Goal: Use online tool/utility: Utilize a website feature to perform a specific function

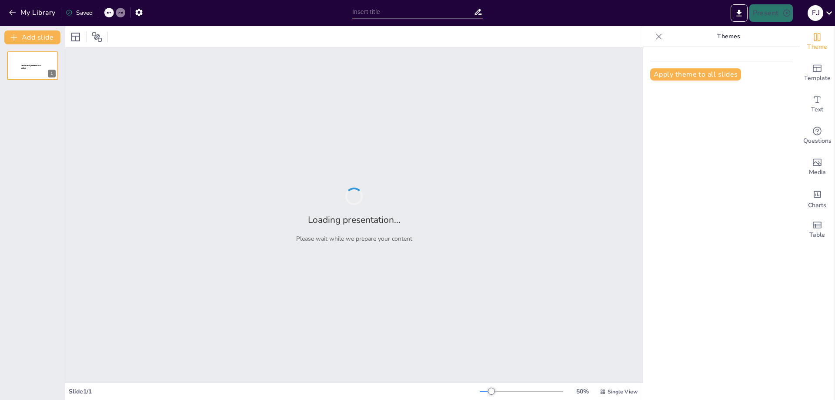
type input "Imported Fundamentos Administracion 20252.pptx"
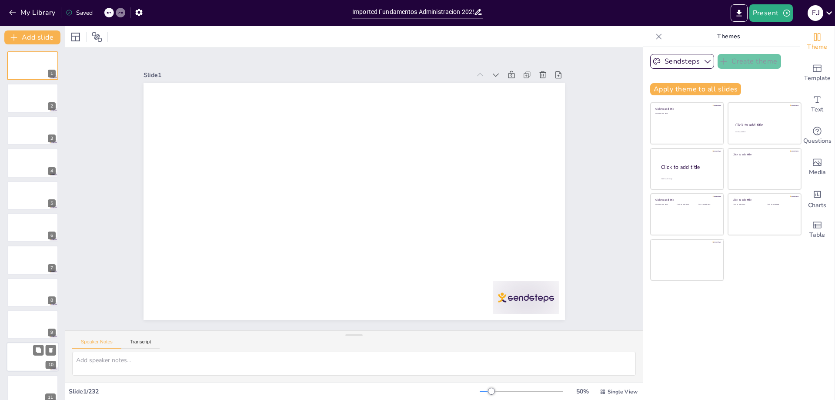
scroll to position [131, 0]
click at [26, 104] on div at bounding box center [33, 97] width 52 height 30
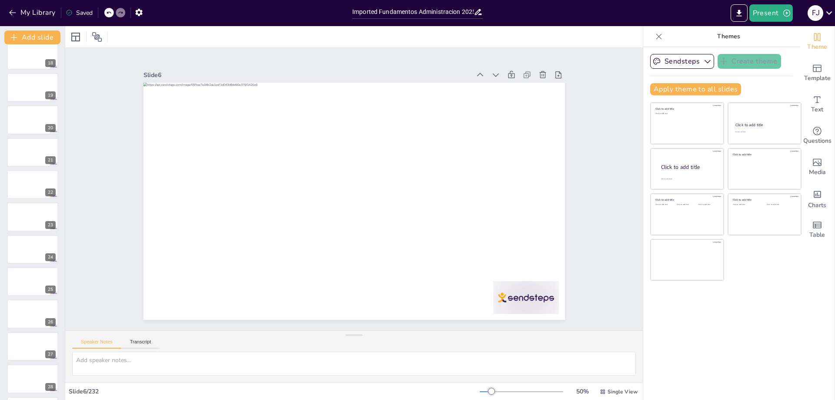
scroll to position [1180, 0]
click at [19, 55] on div at bounding box center [33, 51] width 52 height 30
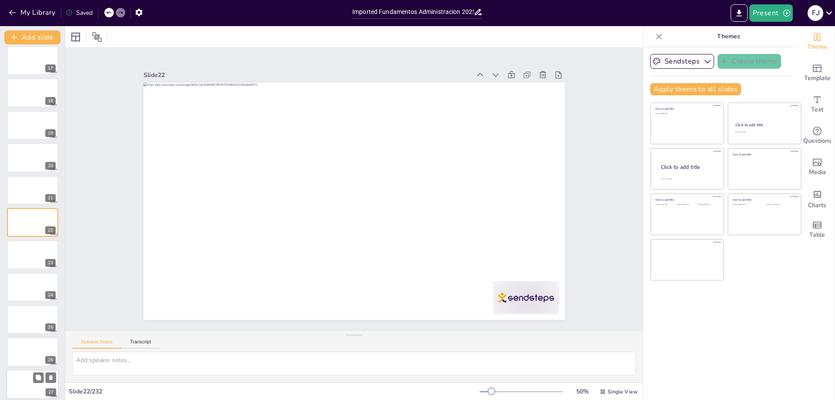
scroll to position [784, 0]
click at [31, 217] on div at bounding box center [33, 220] width 52 height 30
click at [814, 201] on span "Charts" at bounding box center [817, 206] width 18 height 10
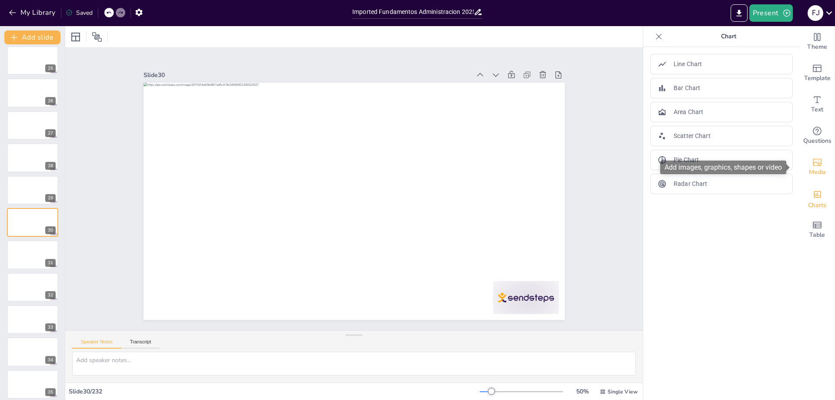
click at [812, 167] on icon "Add images, graphics, shapes or video" at bounding box center [817, 162] width 10 height 10
